Goal: Transaction & Acquisition: Book appointment/travel/reservation

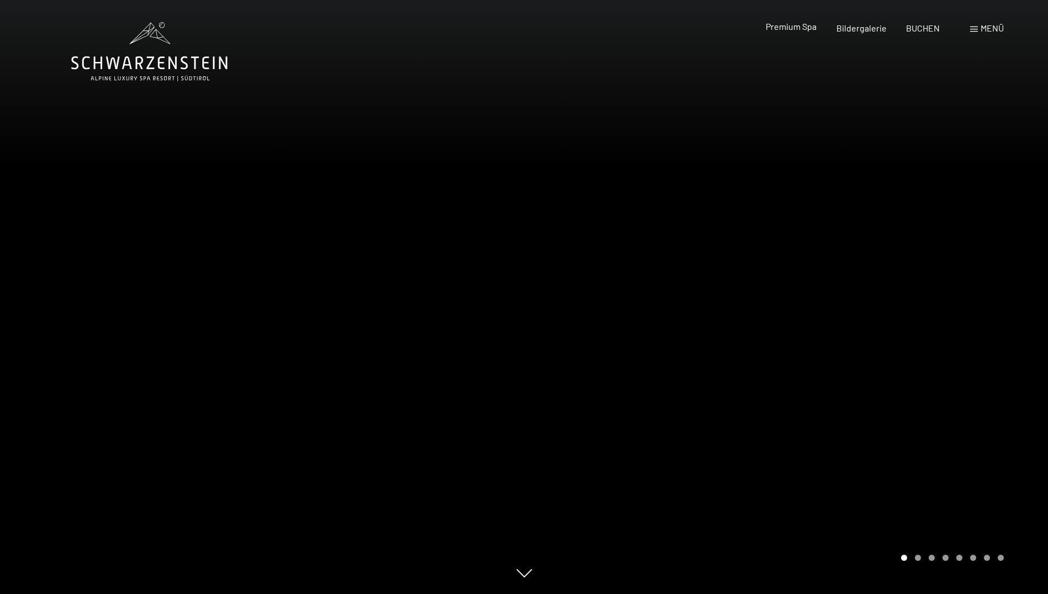
click at [798, 30] on span "Premium Spa" at bounding box center [791, 26] width 51 height 11
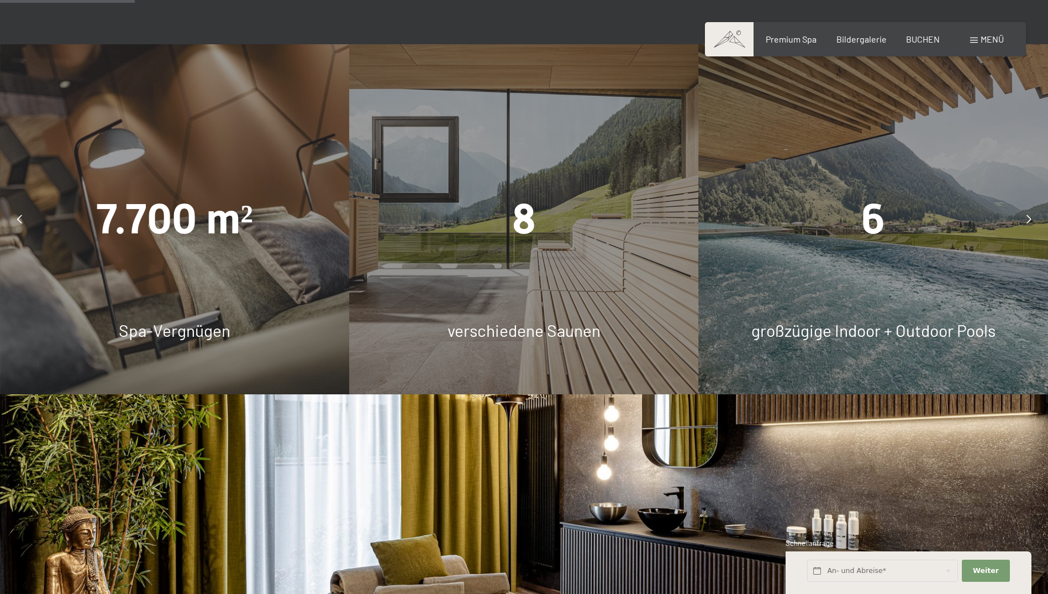
scroll to position [1105, 0]
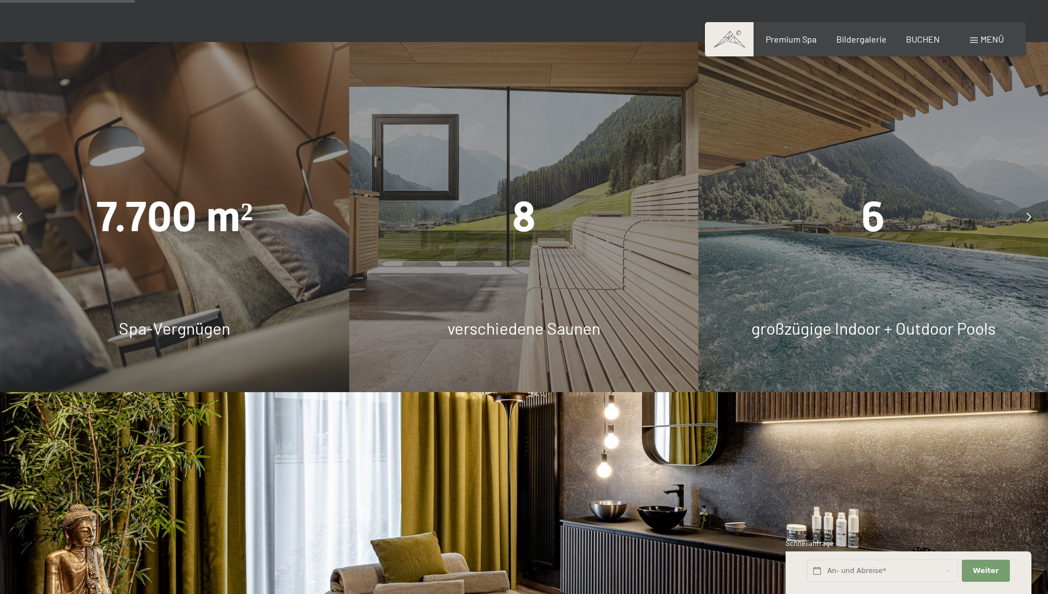
click at [895, 187] on div "6" at bounding box center [873, 216] width 349 height 59
click at [1031, 212] on icon at bounding box center [1029, 216] width 5 height 9
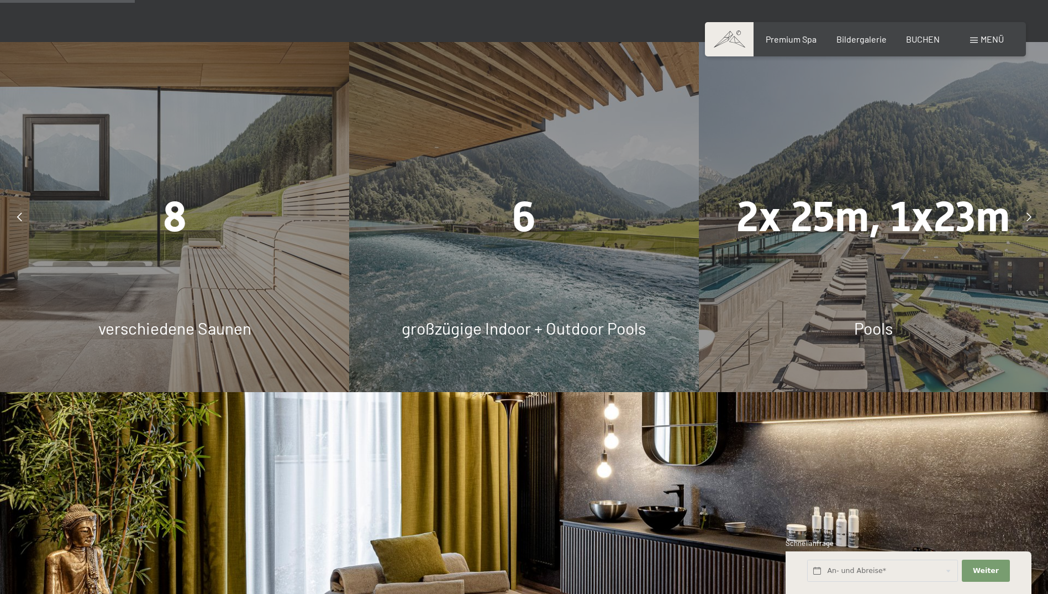
click at [1028, 212] on icon at bounding box center [1029, 216] width 5 height 9
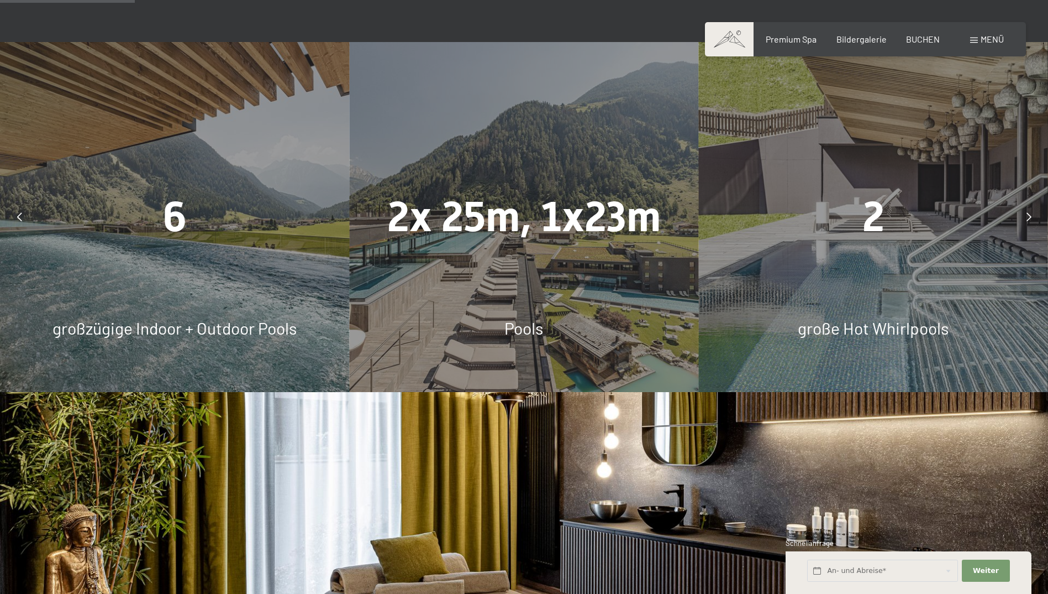
click at [1027, 212] on icon at bounding box center [1029, 216] width 5 height 9
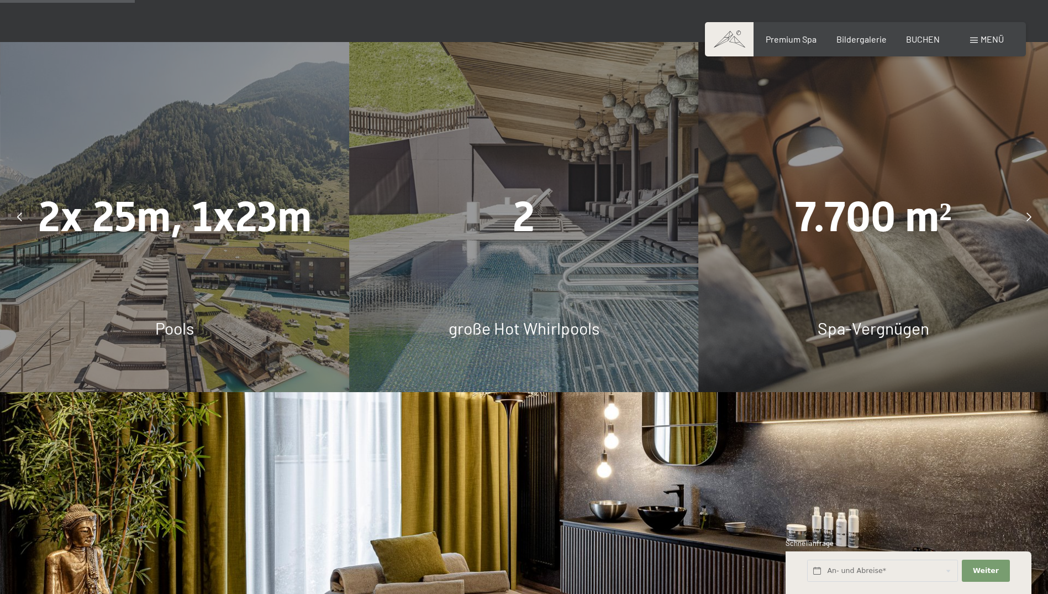
click at [1027, 212] on icon at bounding box center [1029, 216] width 5 height 9
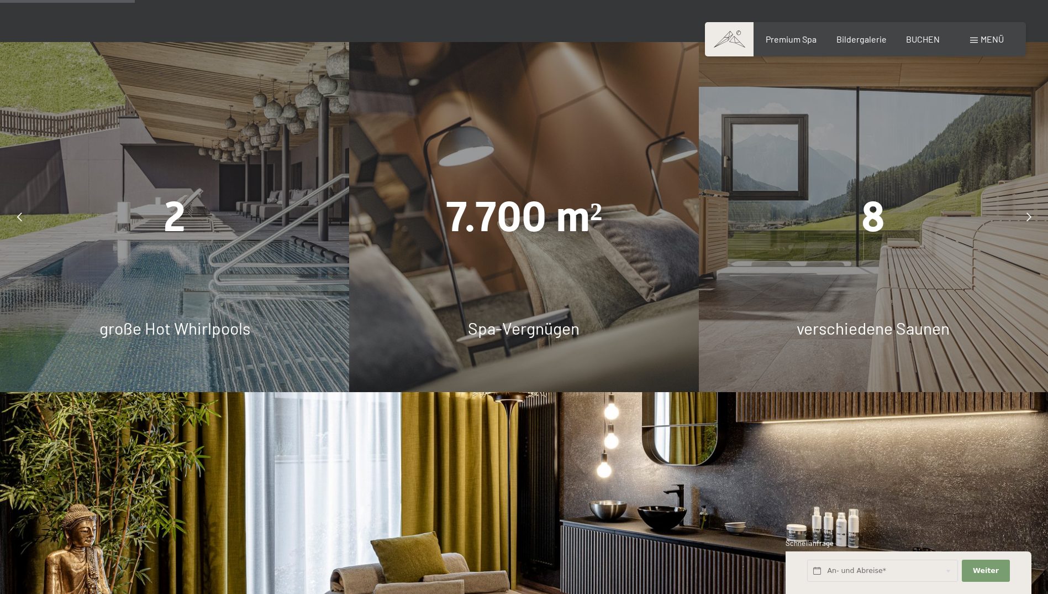
click at [1027, 212] on icon at bounding box center [1029, 216] width 5 height 9
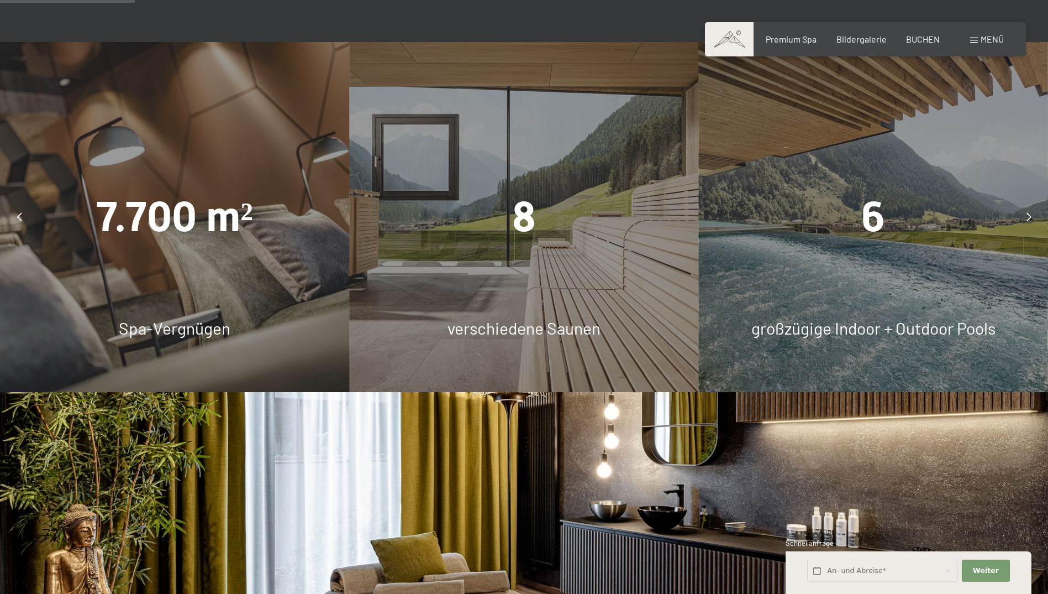
click at [1027, 212] on icon at bounding box center [1029, 216] width 5 height 9
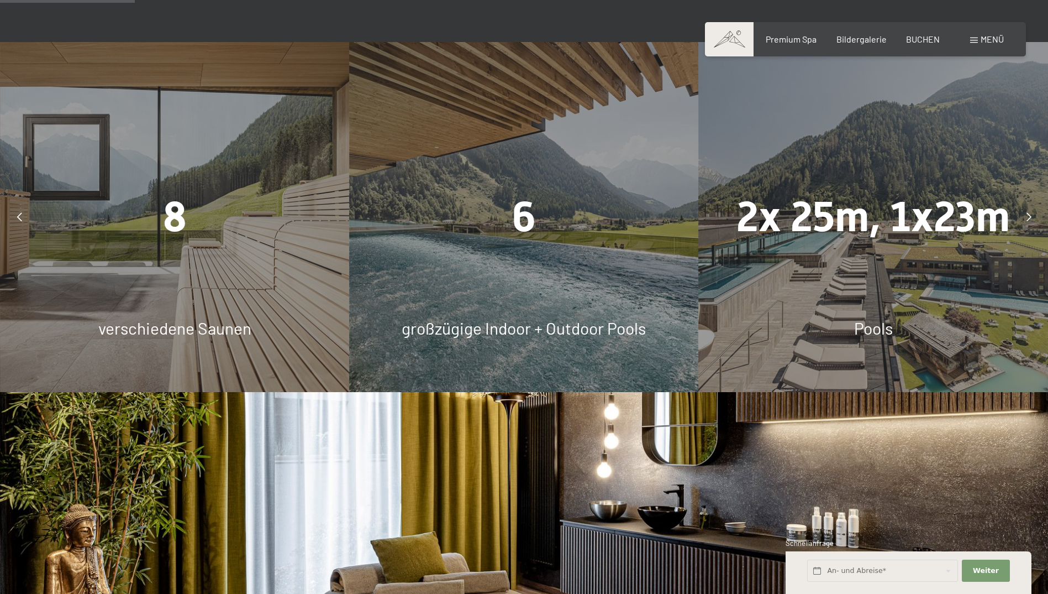
click at [1025, 203] on div at bounding box center [1029, 217] width 28 height 28
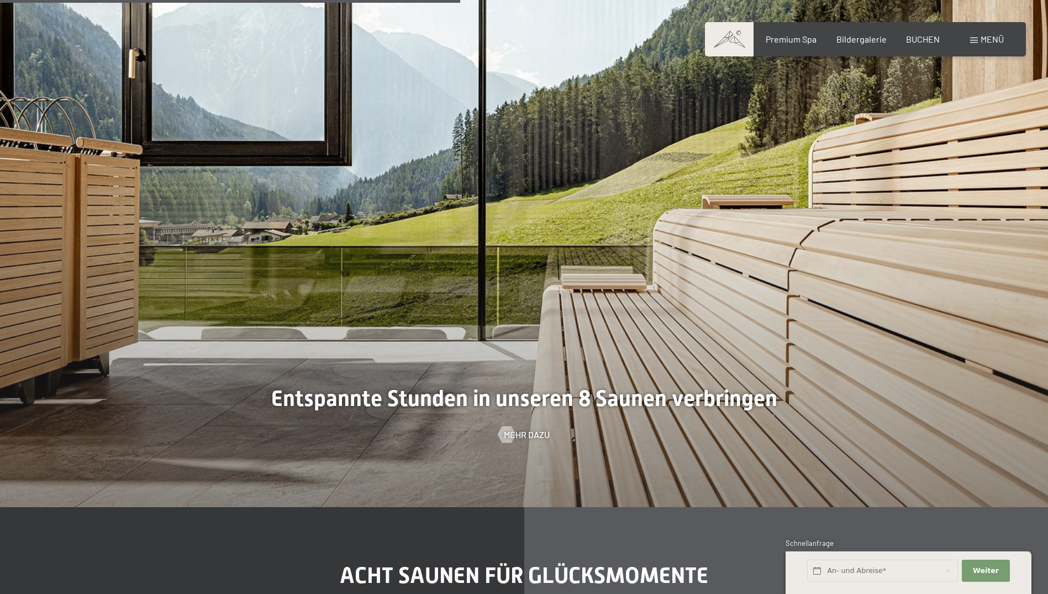
scroll to position [3813, 0]
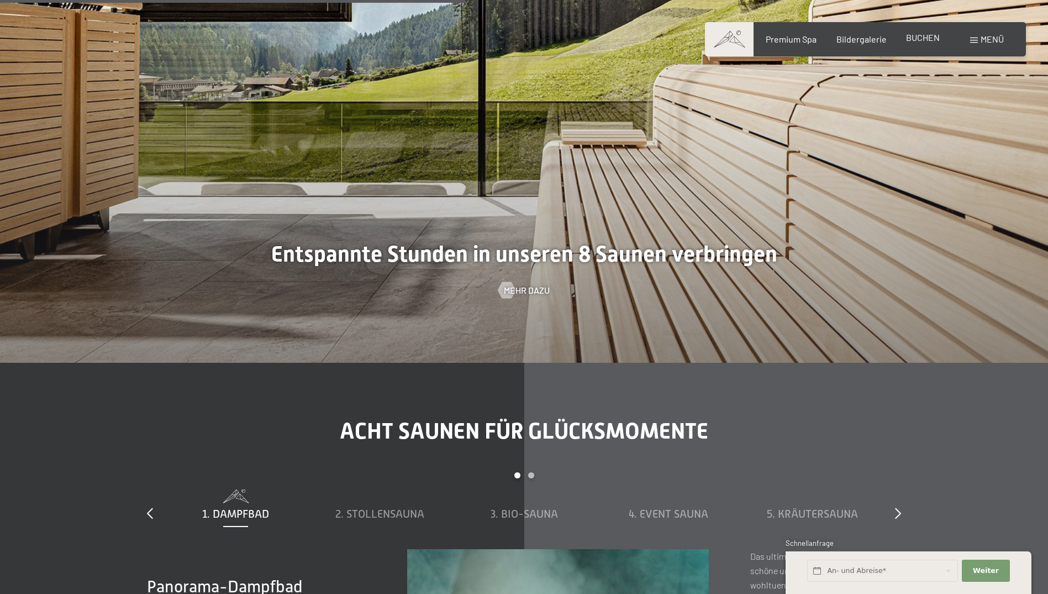
click at [915, 43] on div "BUCHEN" at bounding box center [923, 38] width 34 height 12
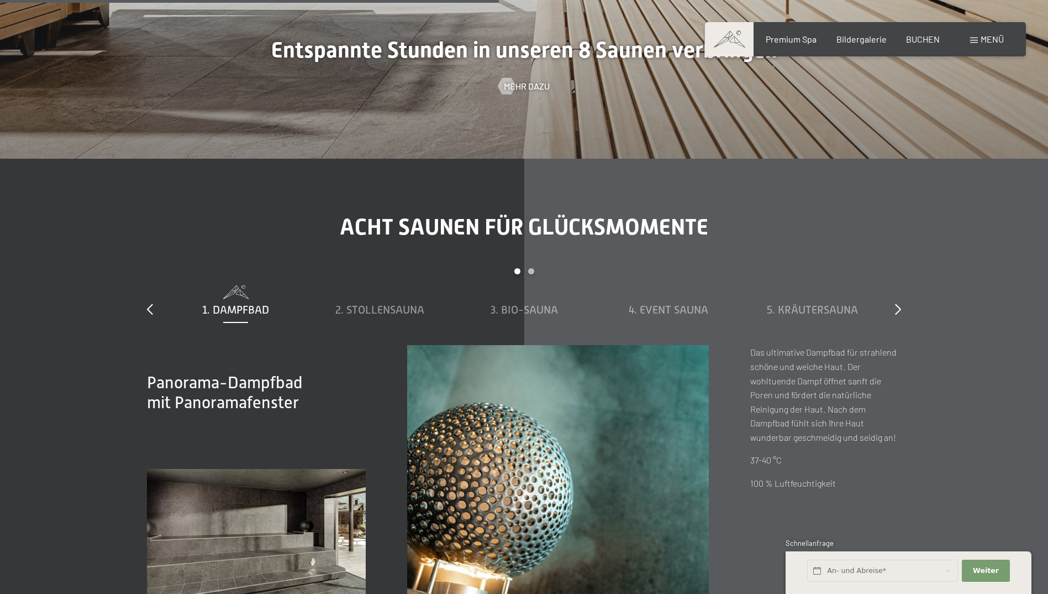
scroll to position [3924, 0]
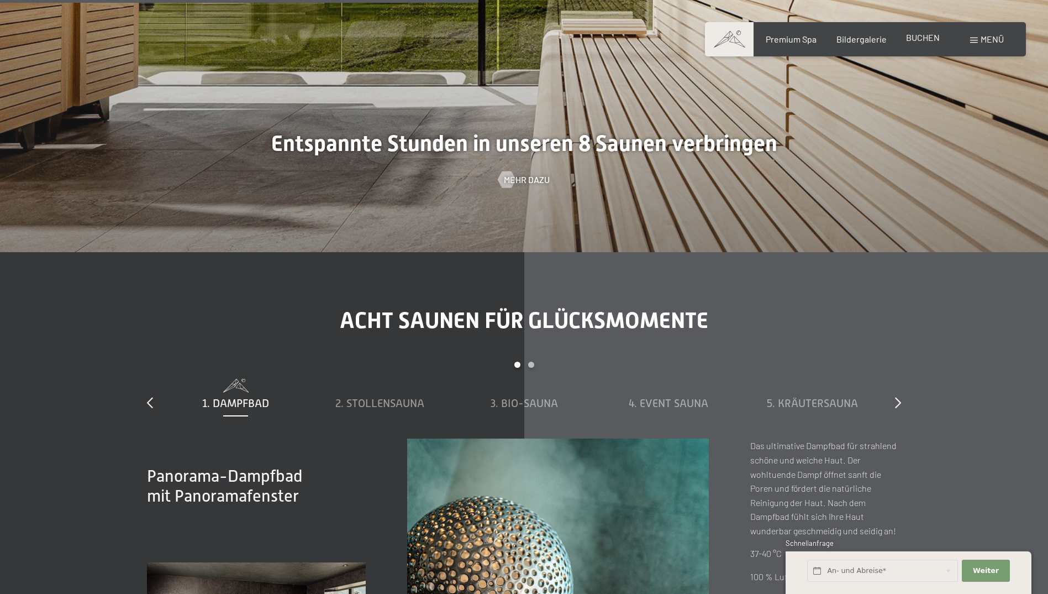
click at [912, 39] on span "BUCHEN" at bounding box center [923, 37] width 34 height 11
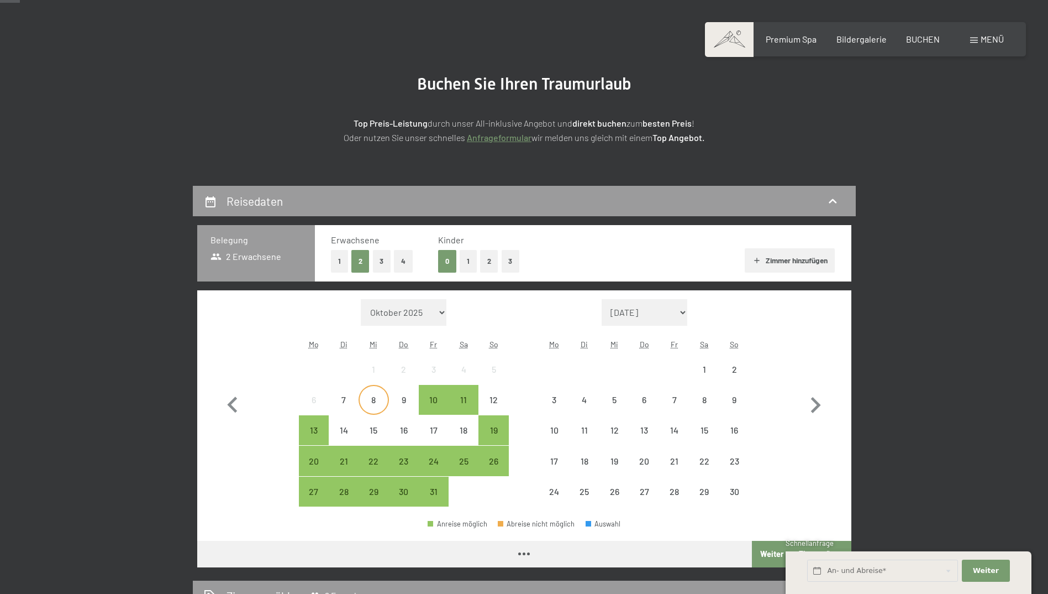
scroll to position [166, 0]
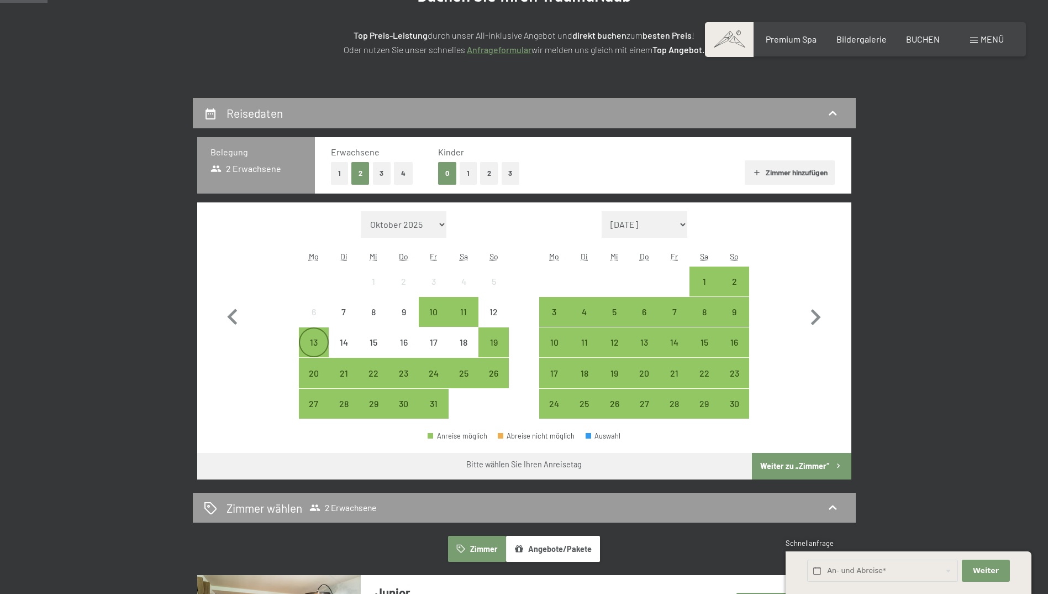
click at [319, 336] on div "13" at bounding box center [314, 342] width 28 height 28
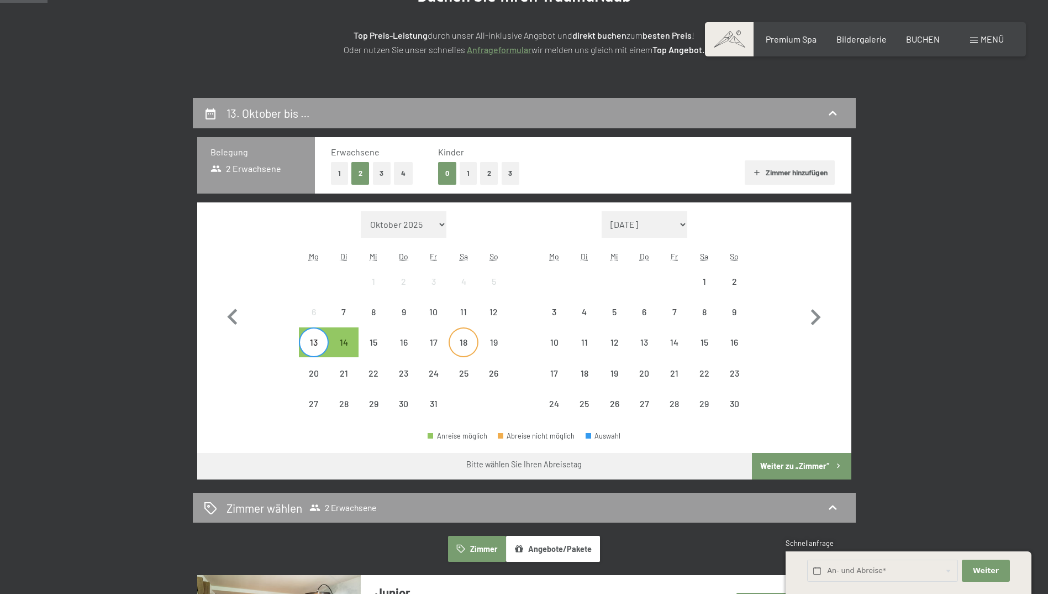
click at [454, 342] on div "18" at bounding box center [464, 352] width 28 height 28
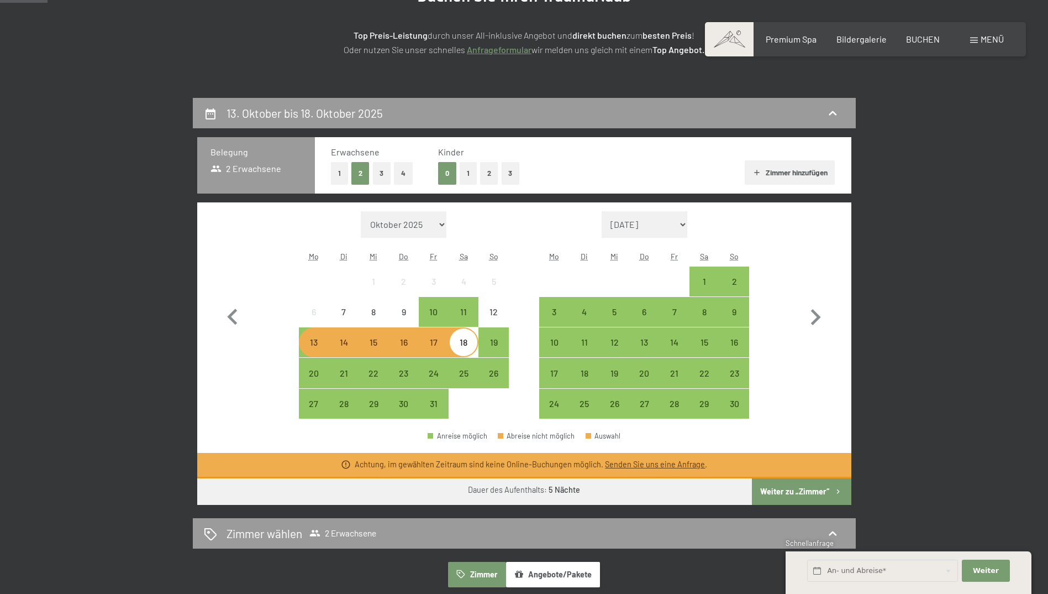
click at [470, 176] on button "1" at bounding box center [468, 173] width 17 height 23
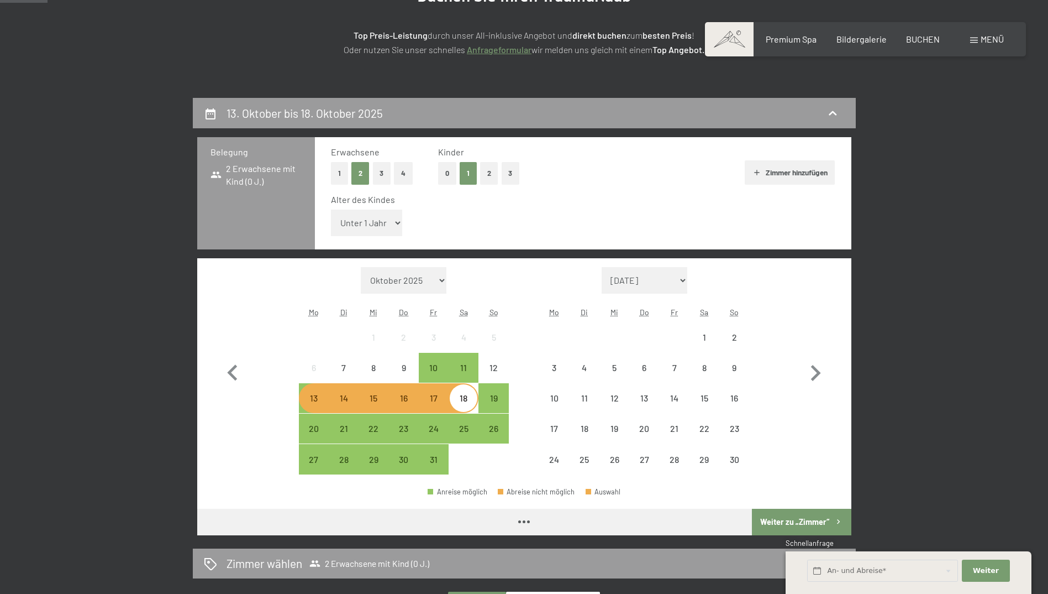
click at [321, 404] on div "13" at bounding box center [314, 408] width 28 height 28
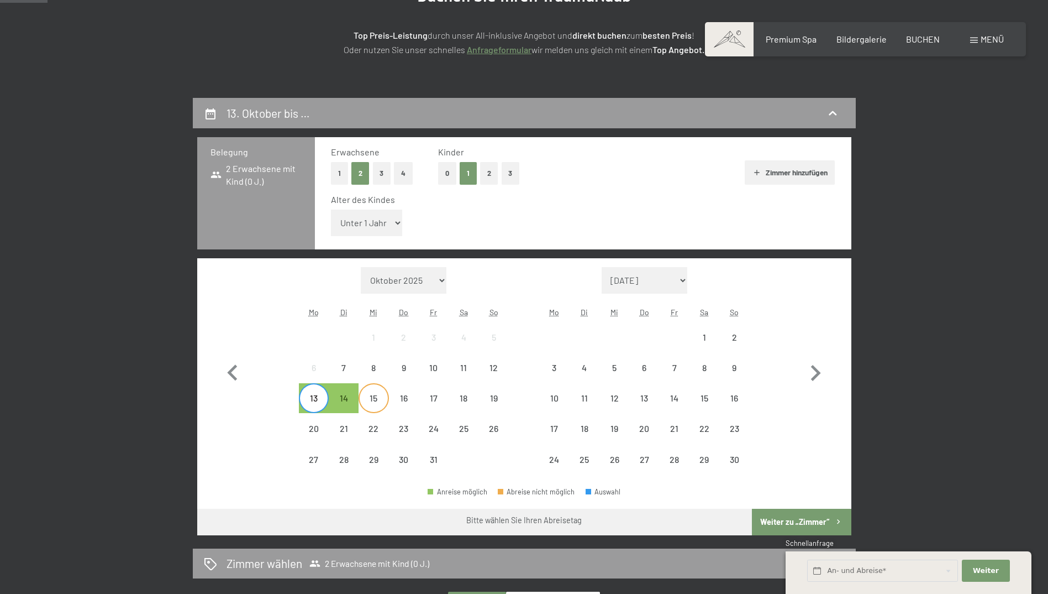
click at [372, 403] on div "15" at bounding box center [374, 408] width 28 height 28
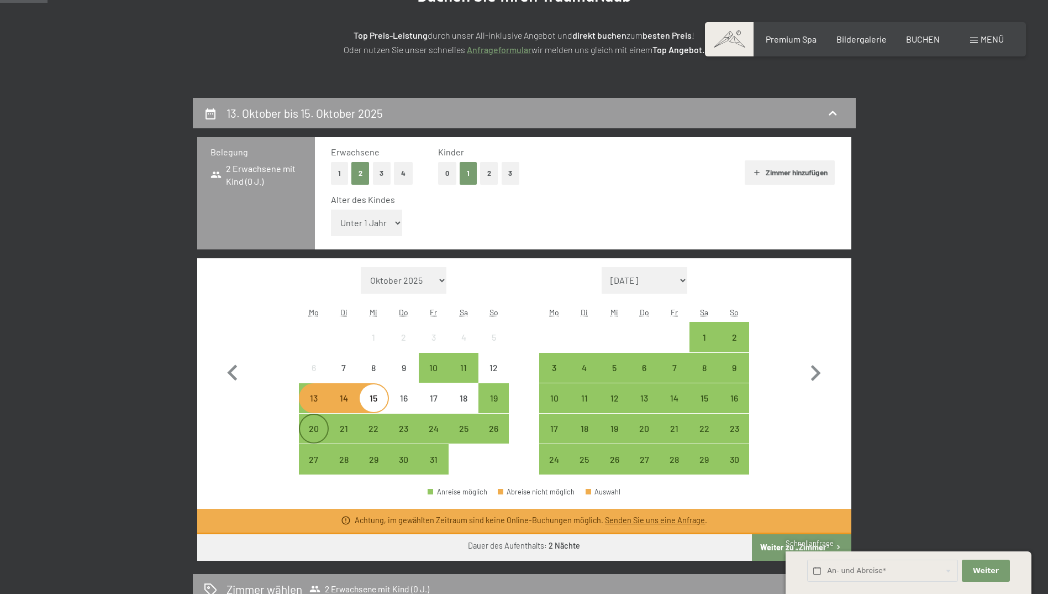
click at [318, 426] on div "20" at bounding box center [314, 438] width 28 height 28
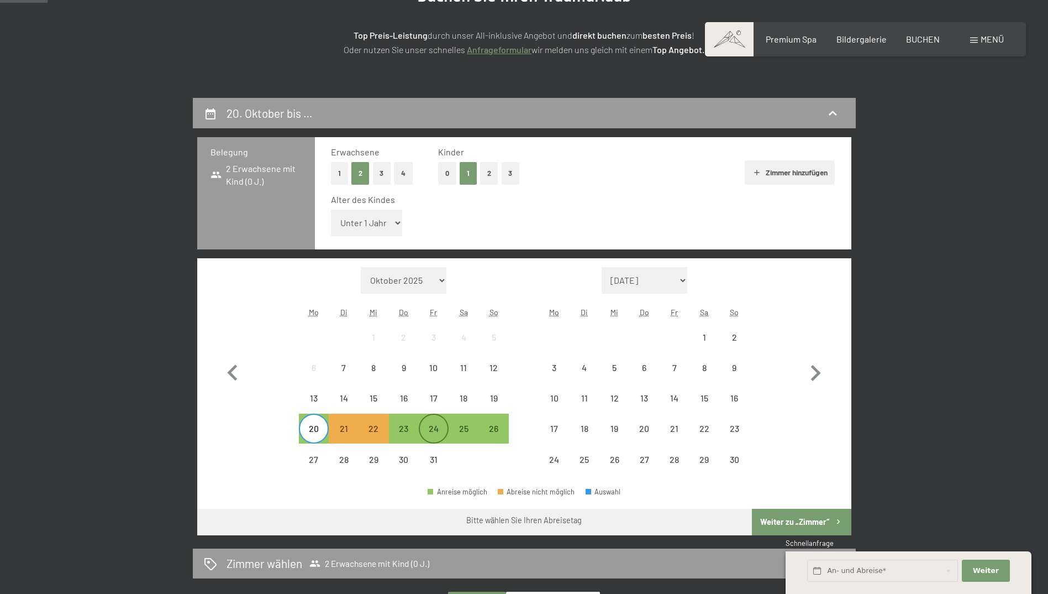
click at [438, 432] on div "24" at bounding box center [434, 438] width 28 height 28
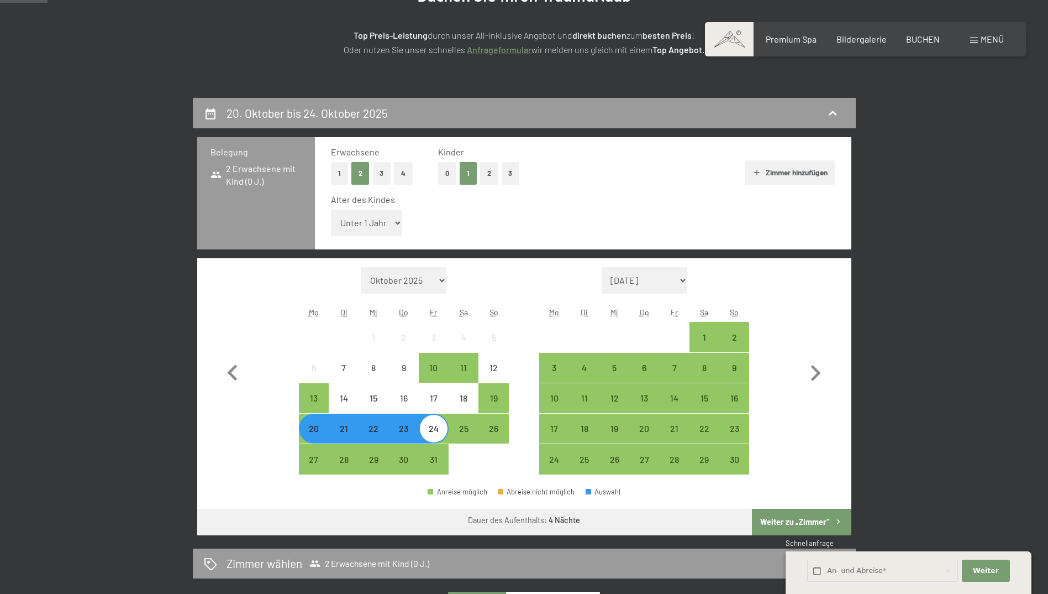
click at [789, 518] on button "Weiter zu „Zimmer“" at bounding box center [801, 521] width 99 height 27
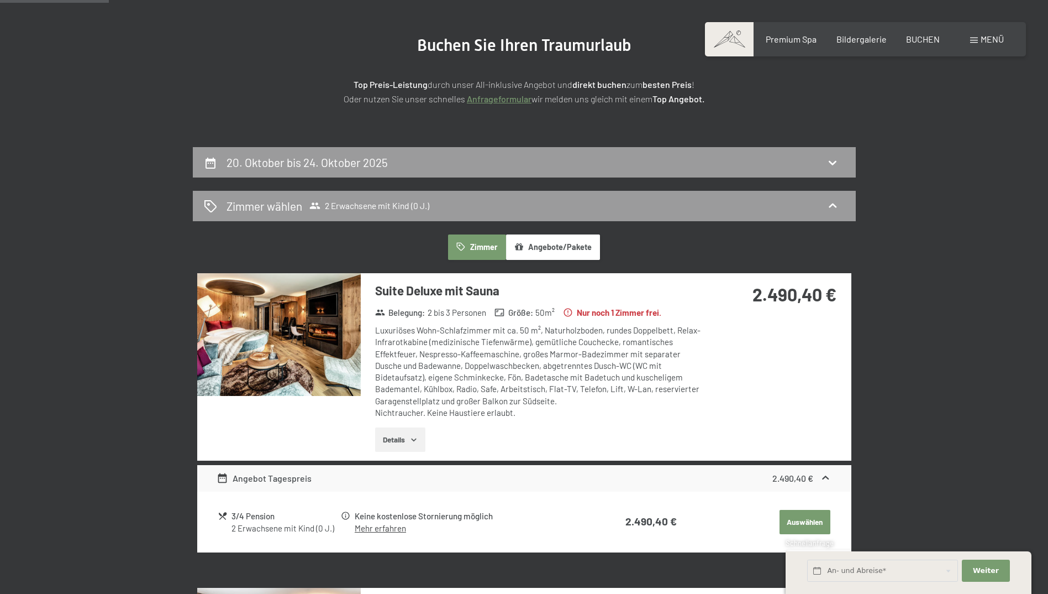
scroll to position [0, 0]
